Goal: Contribute content: Add original content to the website for others to see

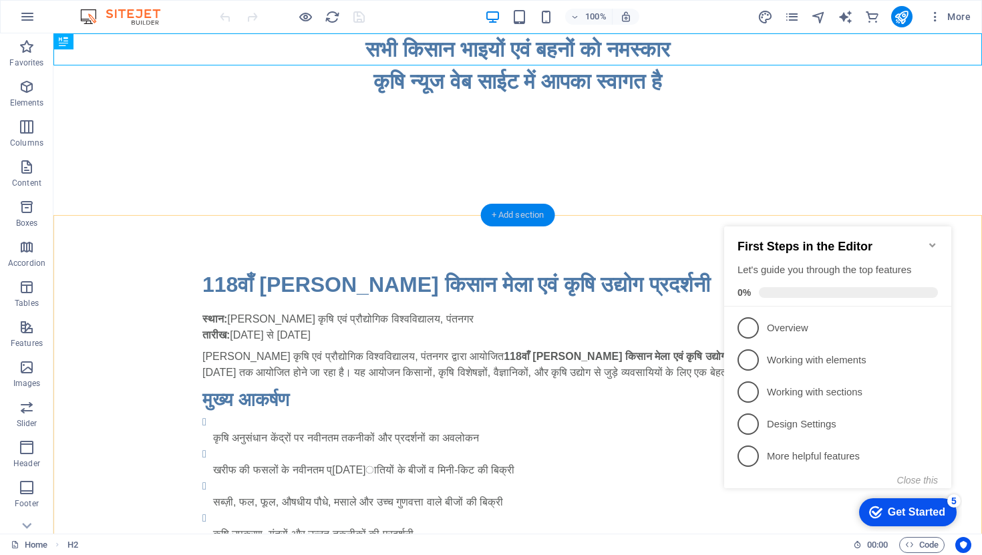
click at [531, 218] on div "+ Add section" at bounding box center [518, 215] width 74 height 23
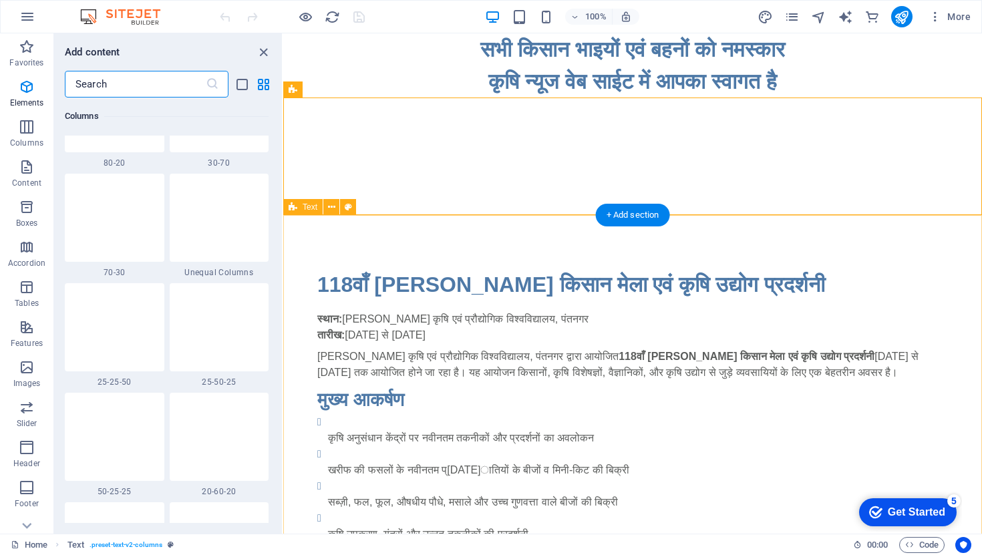
scroll to position [2337, 0]
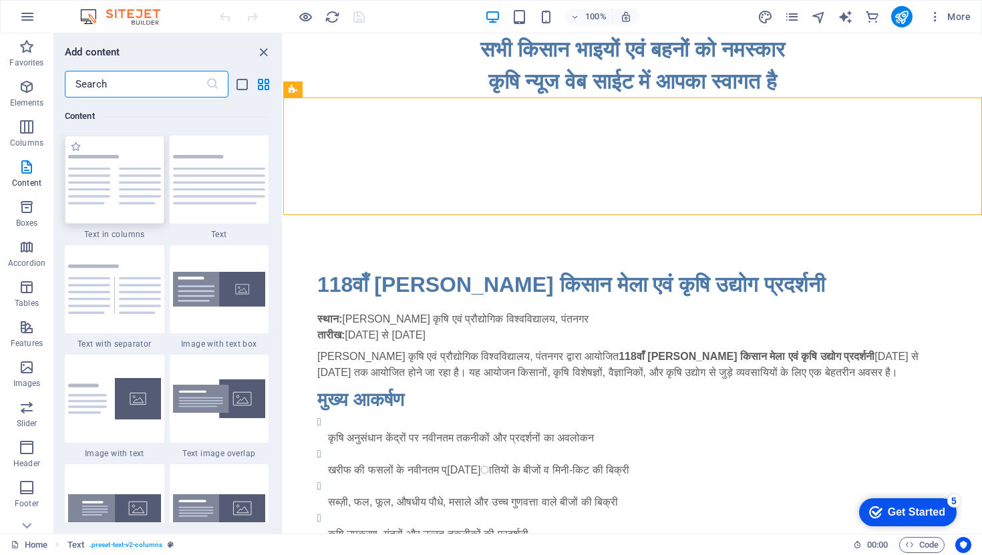
click at [112, 199] on img at bounding box center [114, 179] width 93 height 49
select select "preset-text-v2-columns"
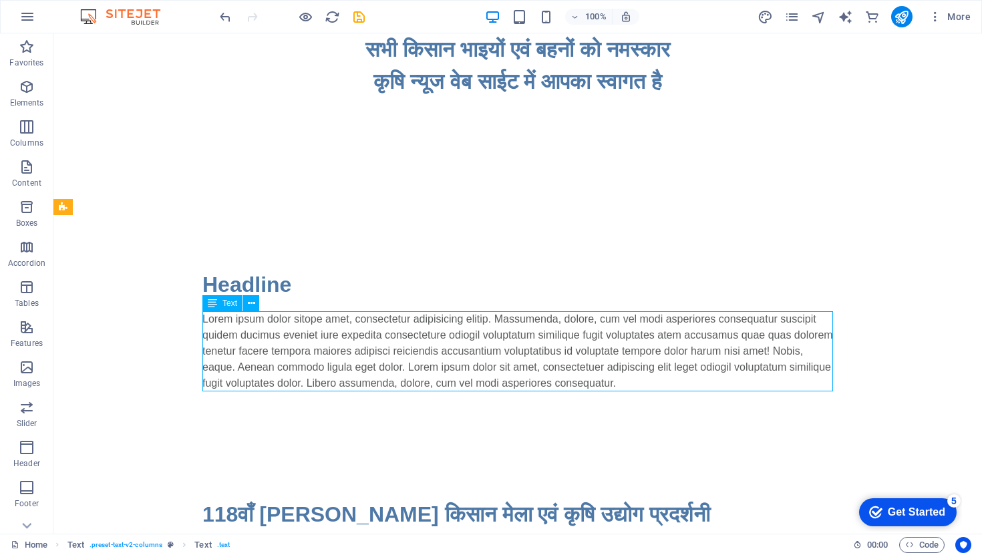
drag, startPoint x: 549, startPoint y: 379, endPoint x: 457, endPoint y: 330, distance: 104.6
click at [457, 330] on div "Lorem ipsum dolor sitope amet, consectetur adipisicing elitip. Massumenda, dolo…" at bounding box center [517, 351] width 631 height 80
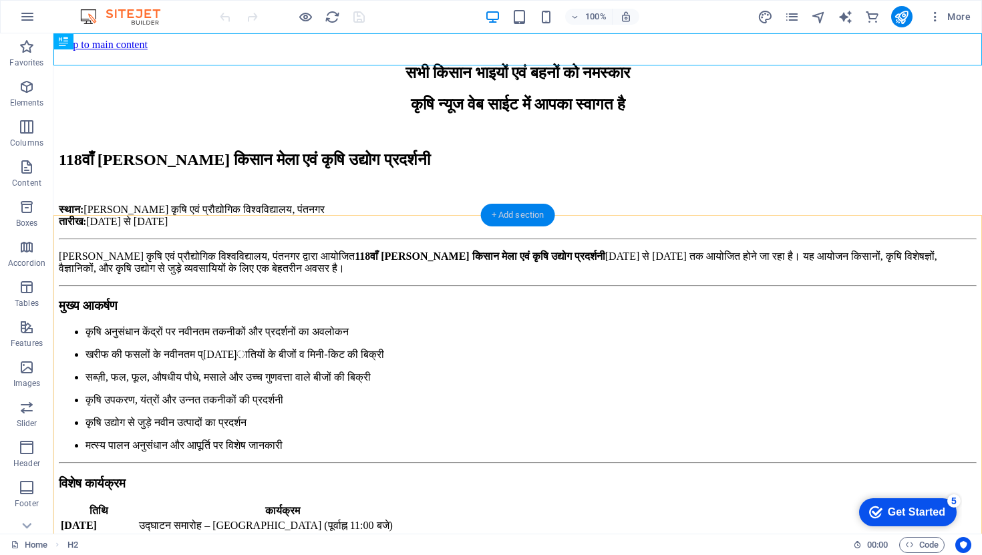
click at [524, 219] on div "+ Add section" at bounding box center [518, 215] width 74 height 23
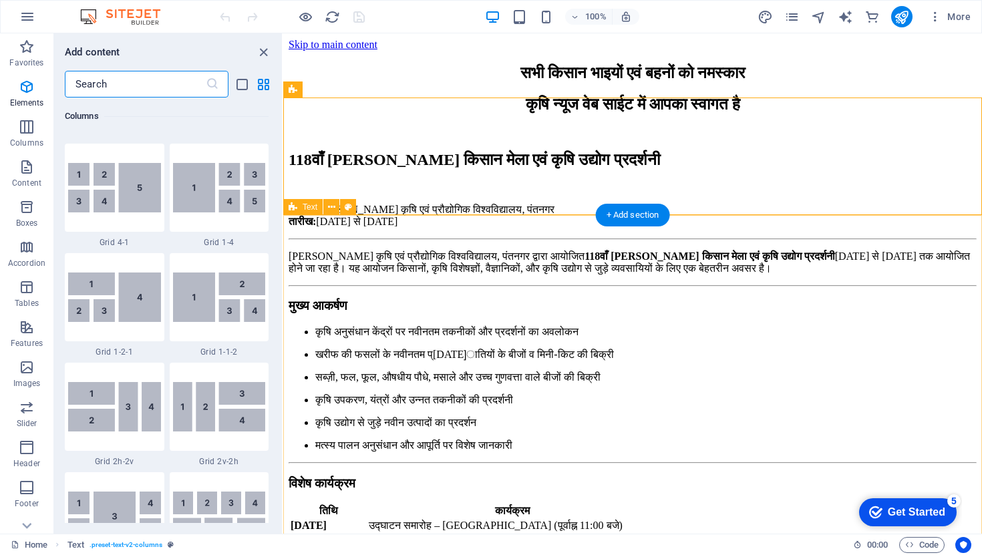
scroll to position [2337, 0]
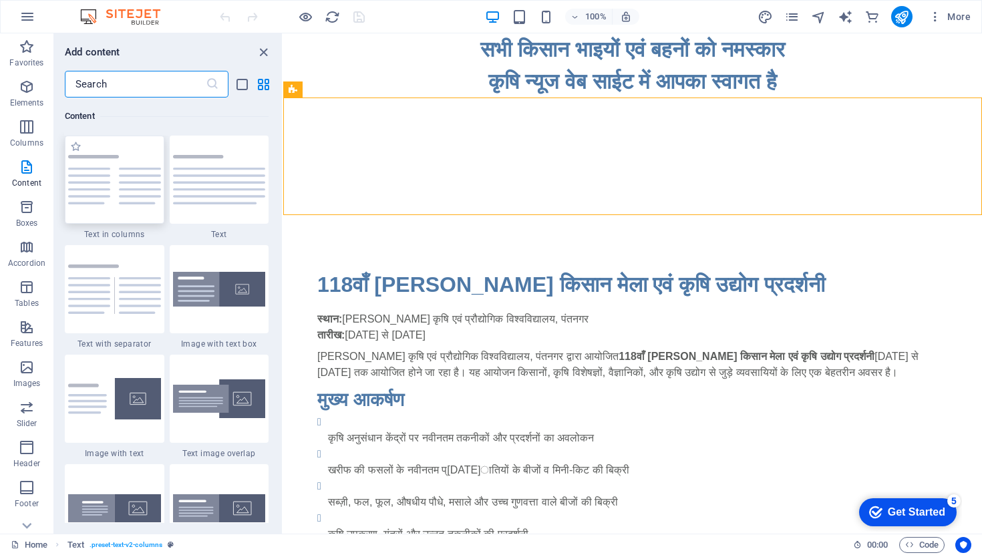
click at [105, 182] on img at bounding box center [114, 179] width 93 height 49
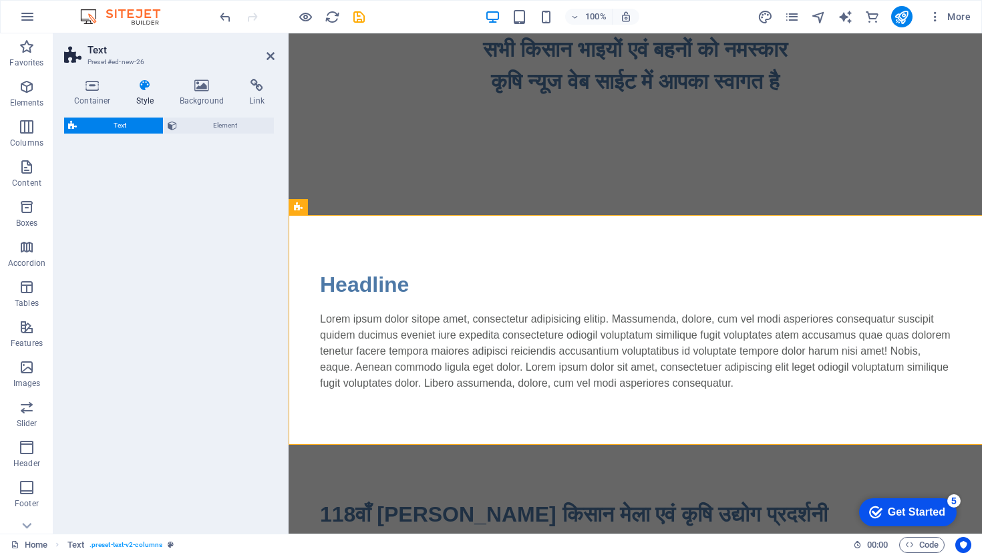
select select "preset-text-v2-columns"
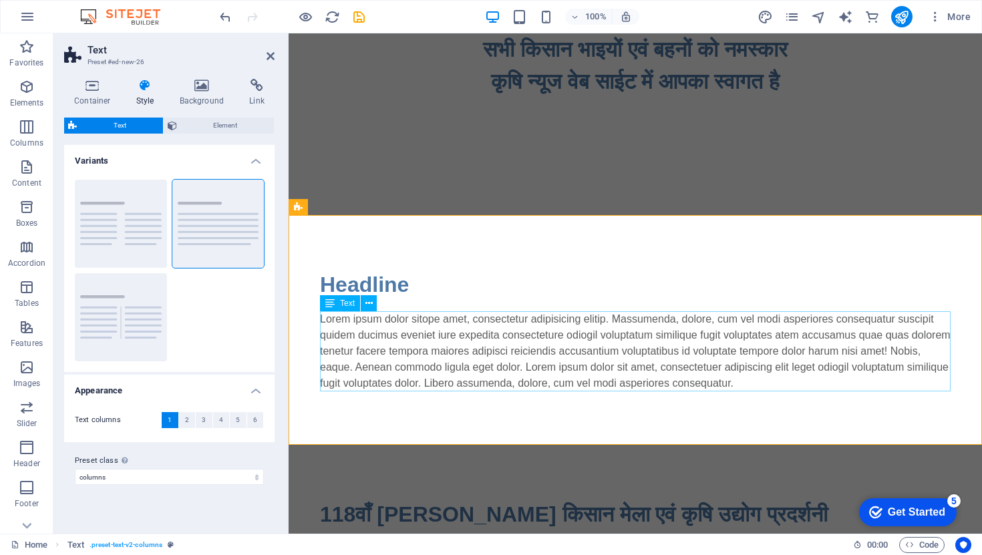
click at [785, 385] on div "Lorem ipsum dolor sitope amet, consectetur adipisicing elitip. Massumenda, dolo…" at bounding box center [635, 351] width 631 height 80
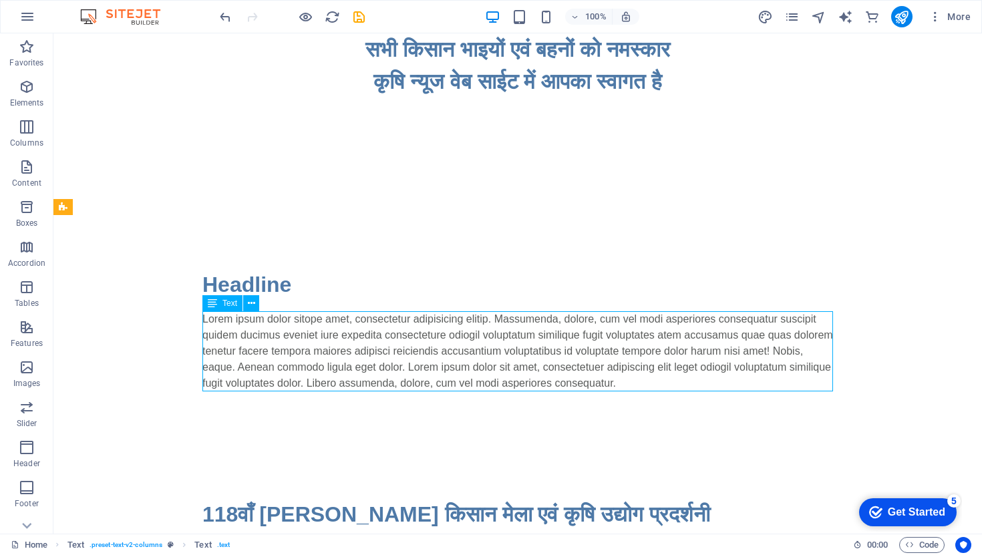
drag, startPoint x: 550, startPoint y: 385, endPoint x: 399, endPoint y: 337, distance: 157.6
click at [399, 337] on div "Lorem ipsum dolor sitope amet, consectetur adipisicing elitip. Massumenda, dolo…" at bounding box center [517, 351] width 631 height 80
click at [639, 374] on div "Lorem ipsum dolor sitope amet, consectetur adipisicing elitip. Massumenda, dolo…" at bounding box center [517, 351] width 631 height 80
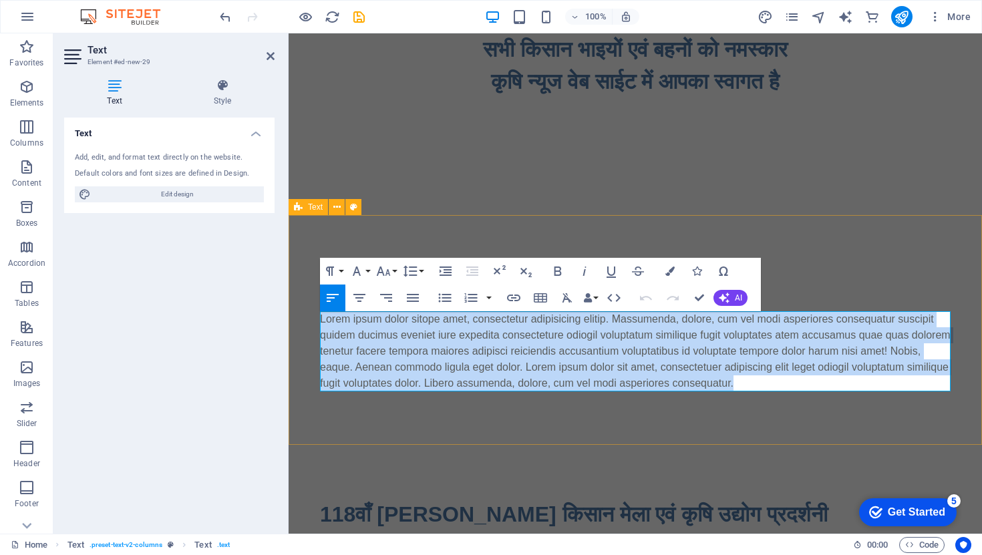
drag, startPoint x: 786, startPoint y: 385, endPoint x: 309, endPoint y: 318, distance: 481.0
click at [309, 318] on div "Headline Lorem ipsum dolor sitope amet, consectetur adipisicing elitip. Massume…" at bounding box center [635, 330] width 693 height 230
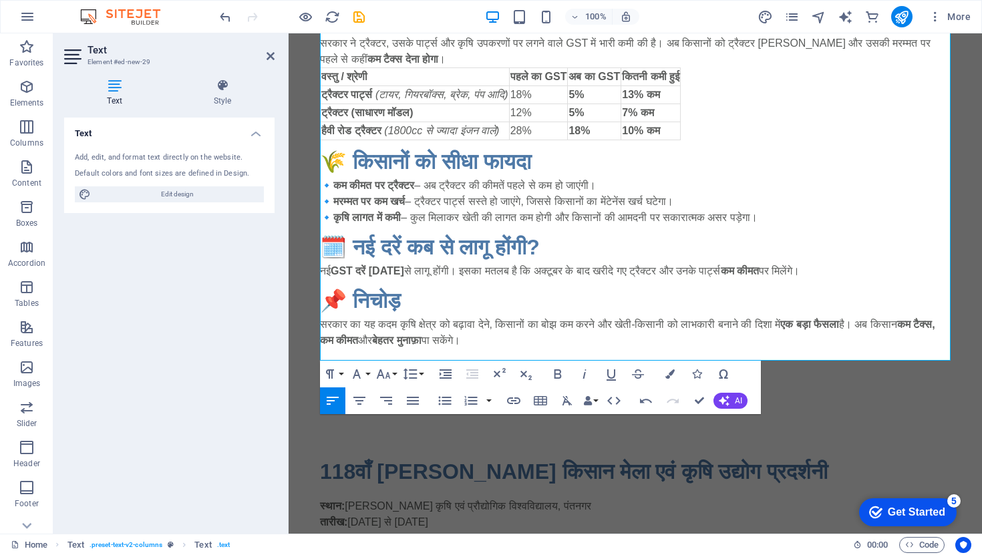
scroll to position [430, 0]
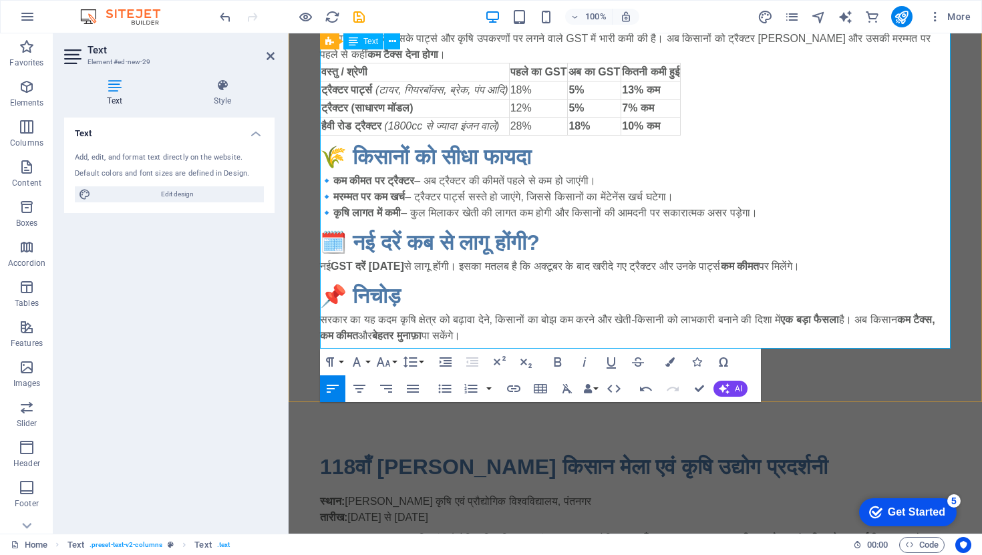
click at [558, 331] on p "सरकार का यह कदम कृषि क्षेत्र को बढ़ावा देने, किसानों का बोझ कम करने और खेती-किस…" at bounding box center [635, 328] width 631 height 32
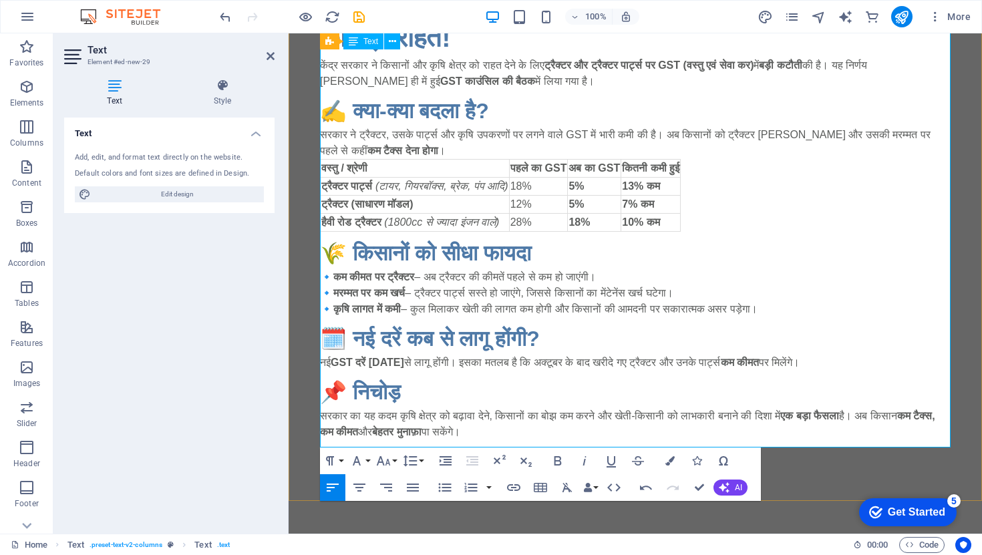
scroll to position [331, 0]
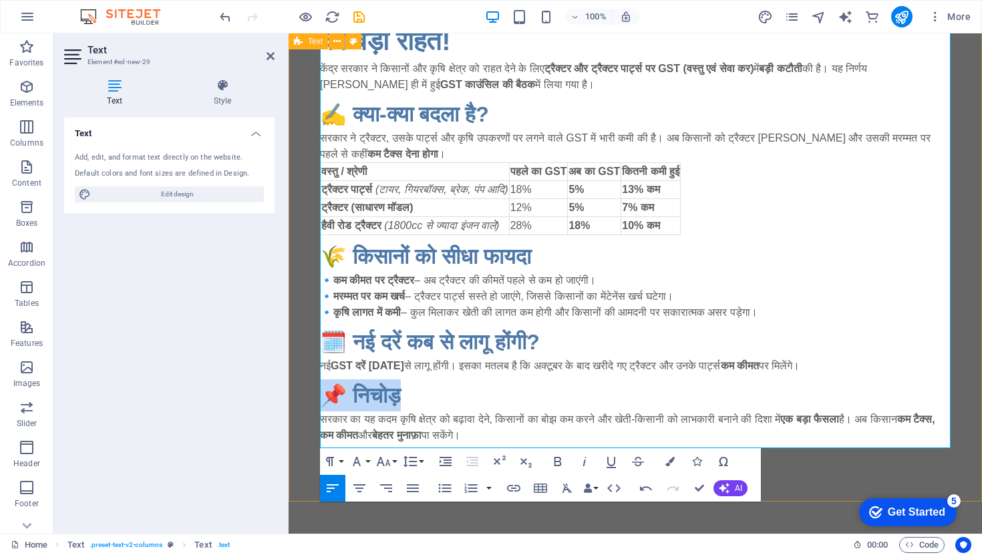
drag, startPoint x: 422, startPoint y: 399, endPoint x: 307, endPoint y: 399, distance: 115.6
click at [307, 399] on div "Headline 🚜 ट्रैक्टर और ट्रैक्टर पार्ट्स पर GST में बड़ी कटौती – किसानों को बड़ी…" at bounding box center [635, 190] width 693 height 613
click at [353, 401] on h2 at bounding box center [635, 395] width 631 height 32
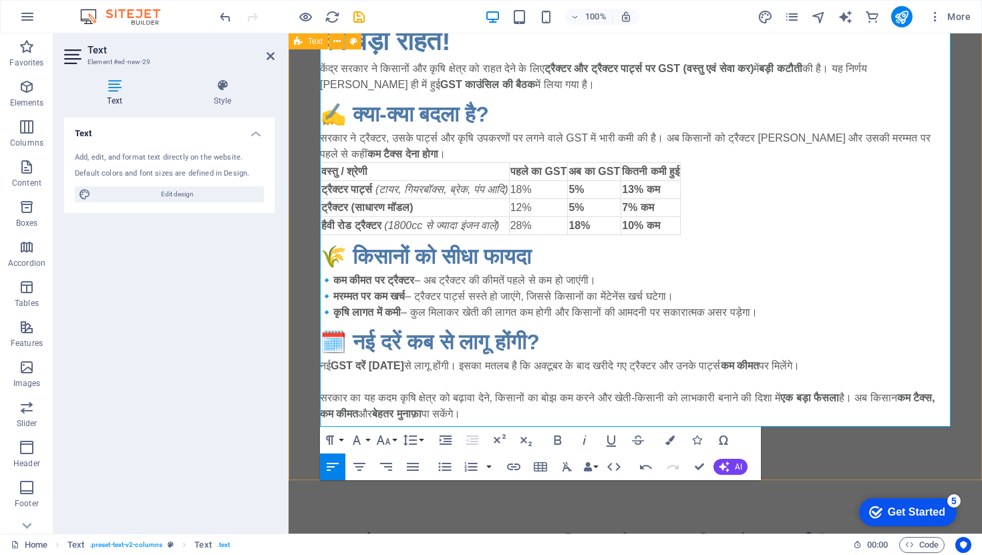
drag, startPoint x: 514, startPoint y: 422, endPoint x: 301, endPoint y: 405, distance: 213.1
click at [301, 405] on div "Headline 🚜 ट्रैक्टर और ट्रैक्टर पार्ट्स पर GST में बड़ी कटौती – किसानों को बड़ी…" at bounding box center [635, 179] width 693 height 591
click at [556, 440] on icon "button" at bounding box center [557, 440] width 7 height 9
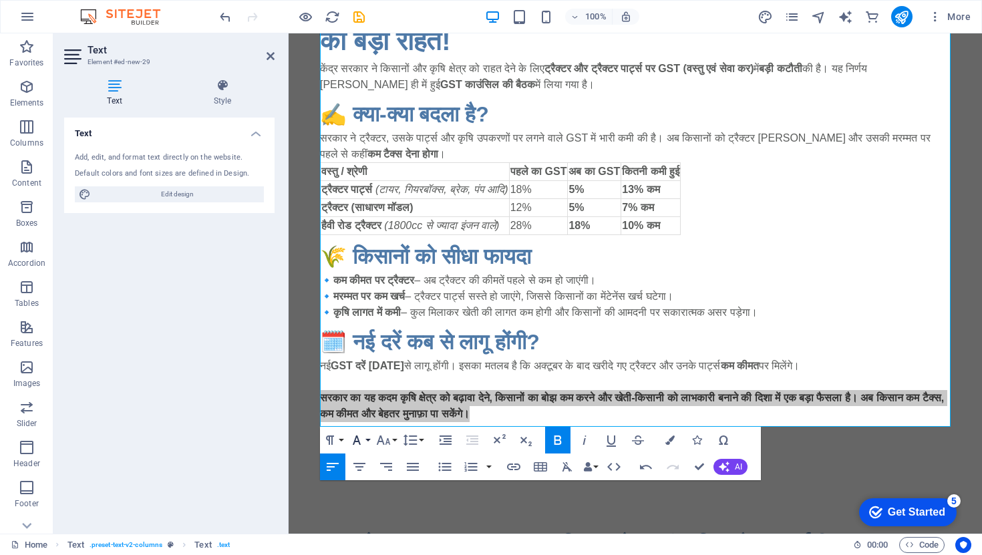
click at [371, 440] on button "Font Family" at bounding box center [359, 440] width 25 height 27
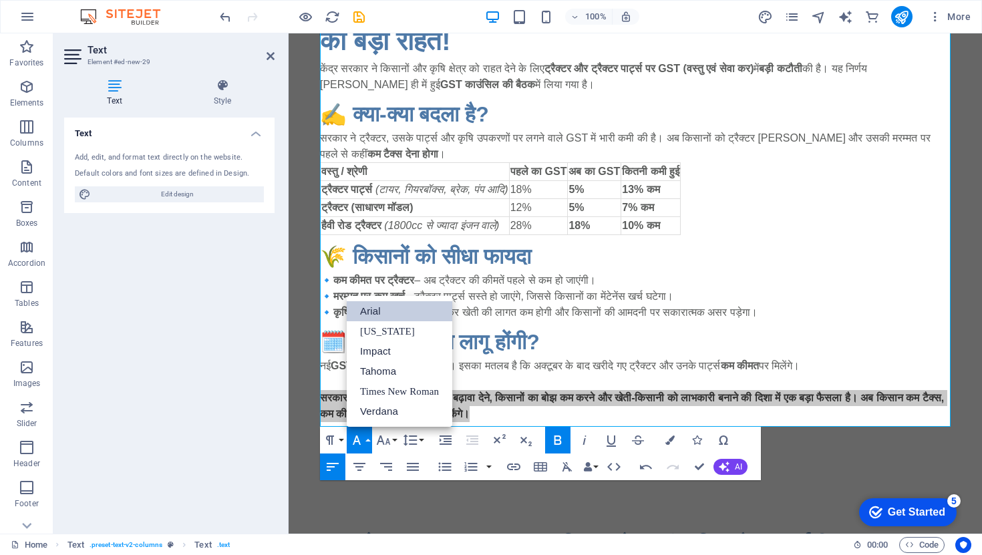
scroll to position [0, 0]
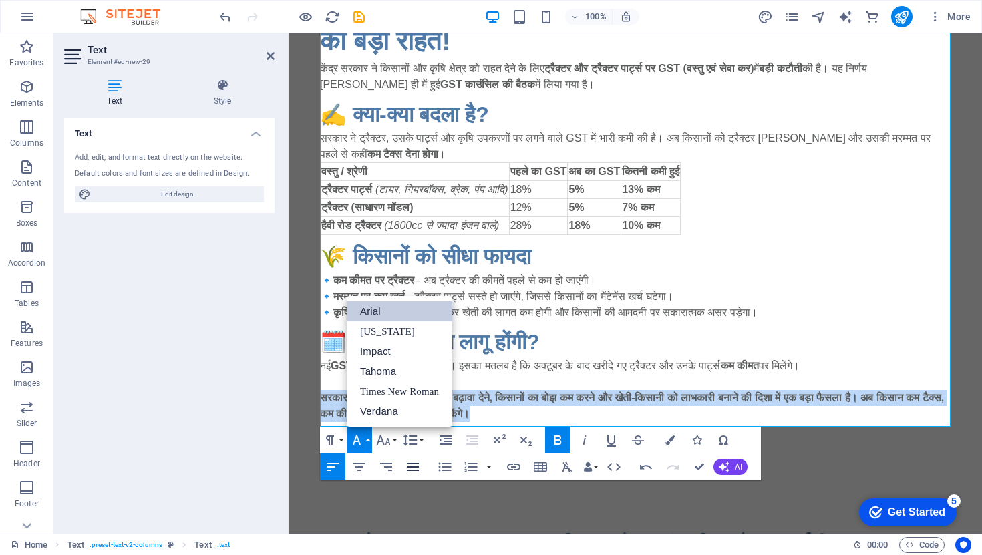
click at [419, 463] on icon "button" at bounding box center [413, 467] width 16 height 16
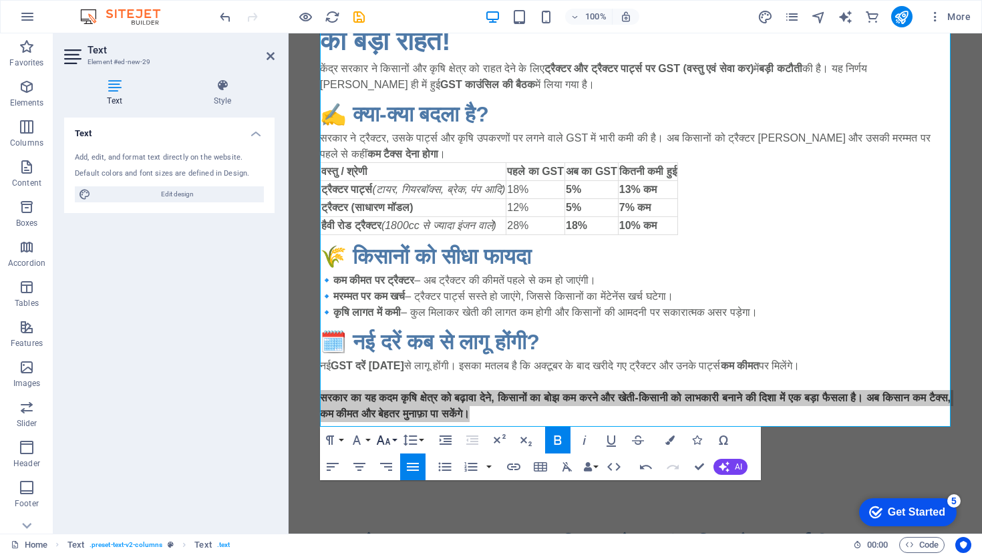
click at [390, 439] on icon "button" at bounding box center [383, 440] width 16 height 16
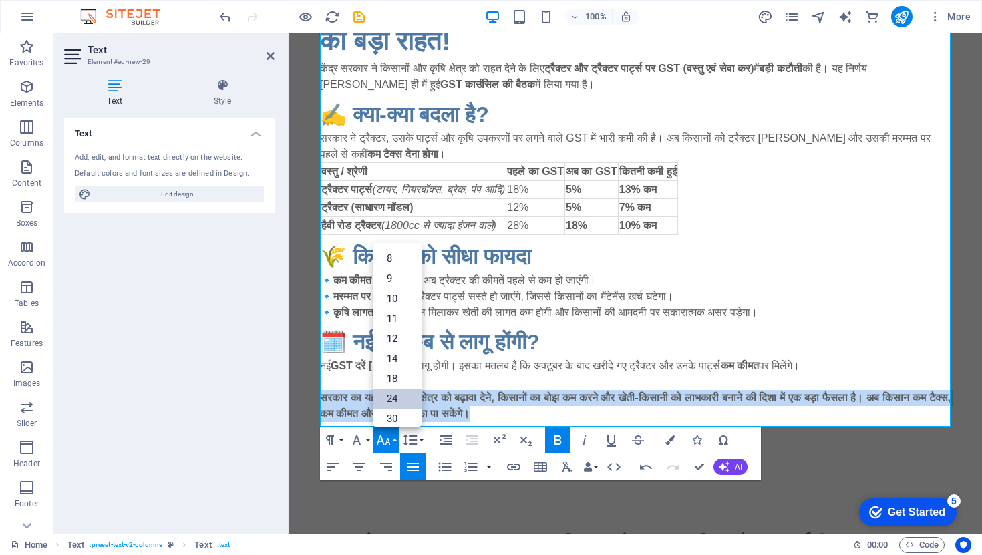
click at [393, 389] on link "24" at bounding box center [397, 399] width 48 height 20
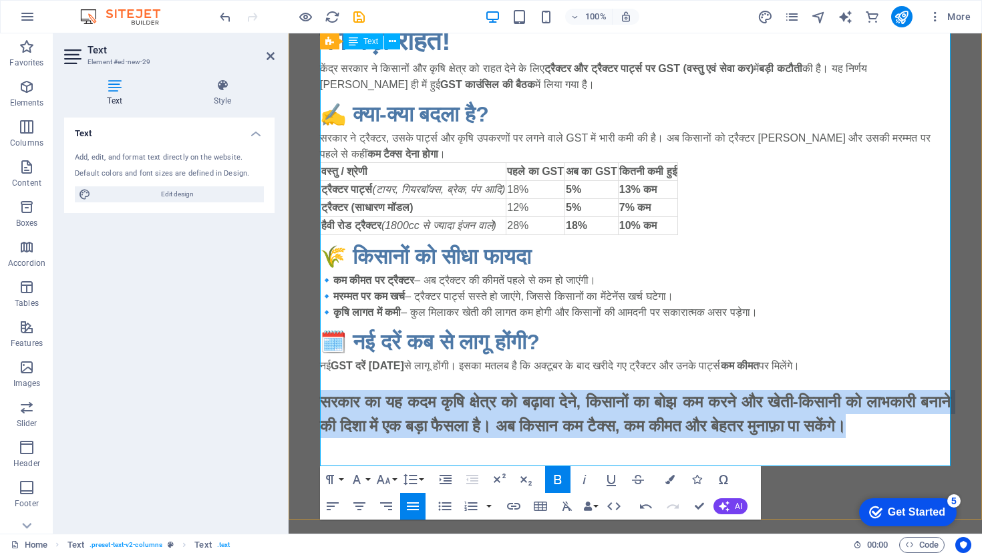
click at [423, 438] on p "सरकार का यह कदम कृषि क्षेत्र को बढ़ावा देने, किसानों का बोझ कम करने और खेती-किस…" at bounding box center [635, 414] width 631 height 48
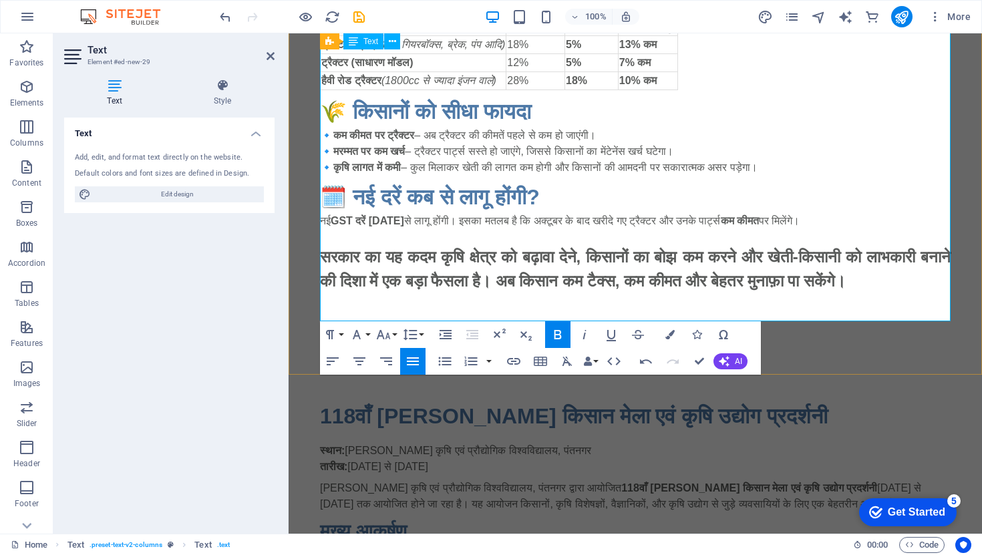
scroll to position [490, 0]
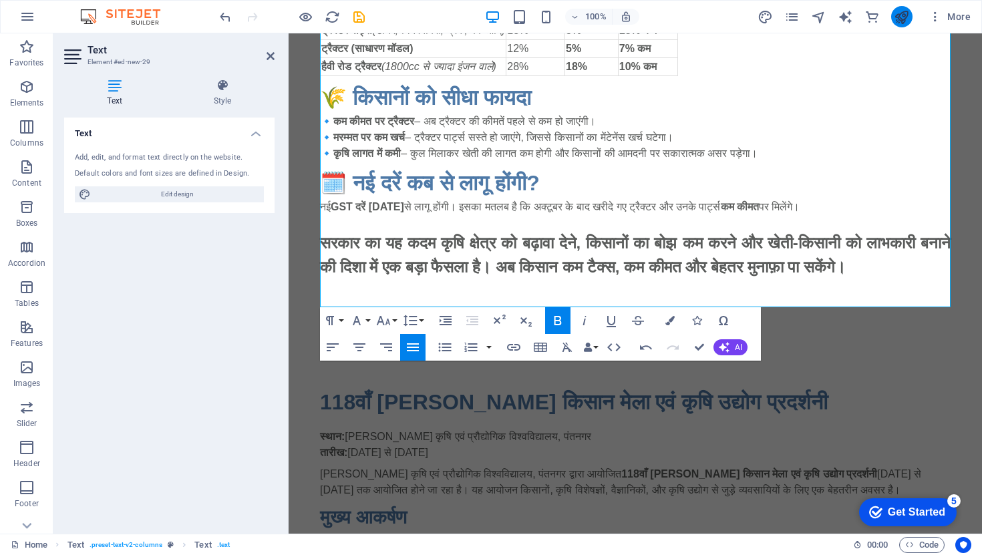
click at [899, 22] on icon "publish" at bounding box center [901, 16] width 15 height 15
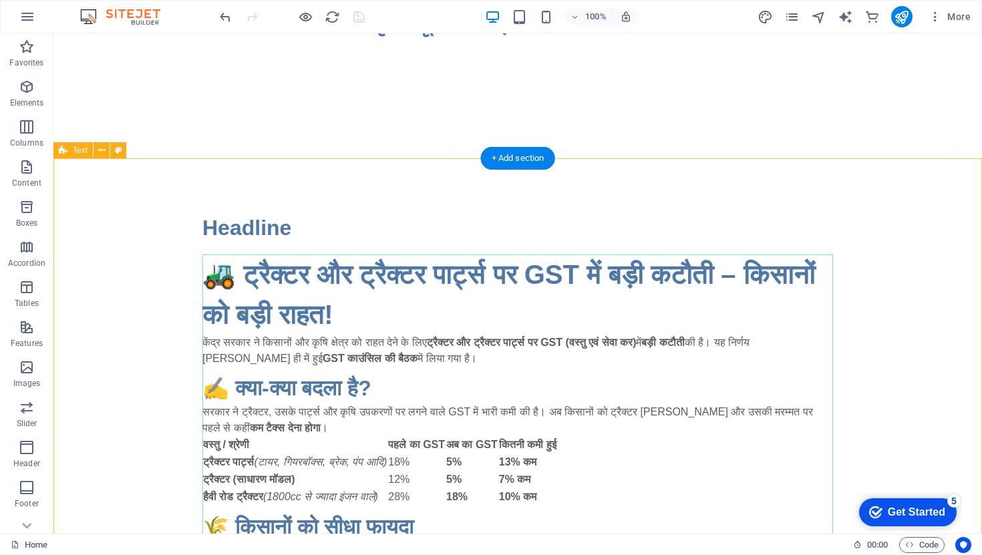
scroll to position [48, 0]
